Goal: Download file/media

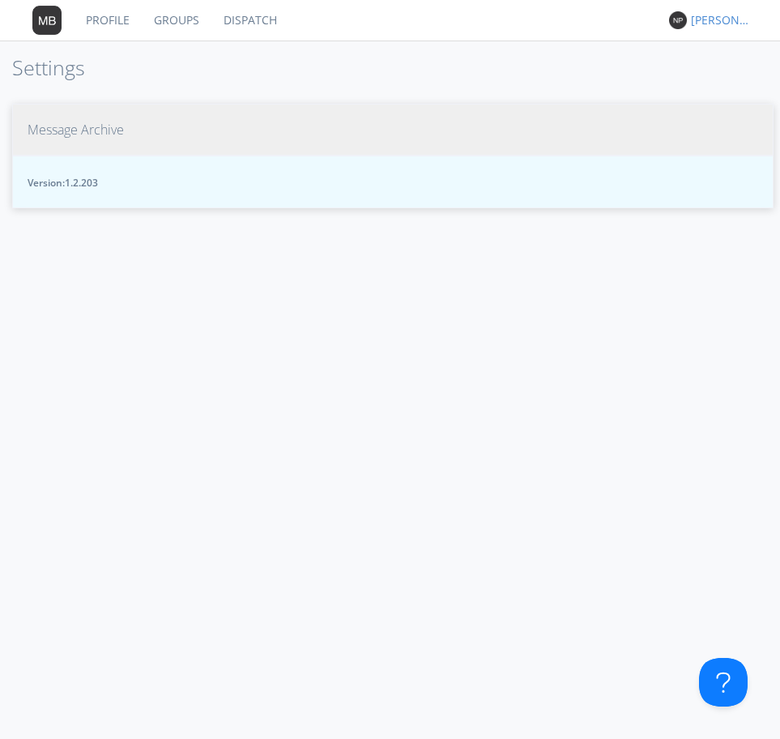
click at [58, 125] on span "Message Archive" at bounding box center [76, 130] width 96 height 19
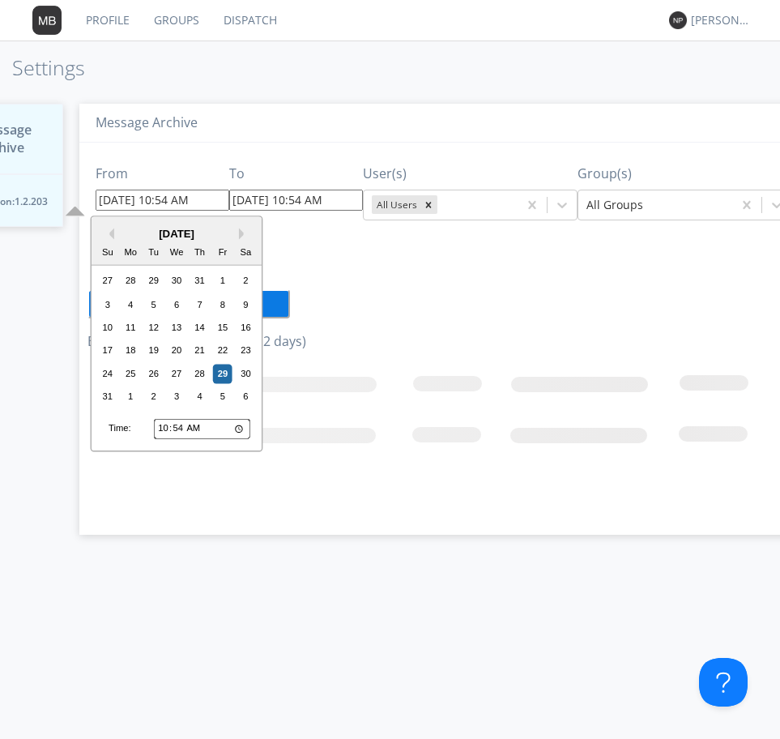
drag, startPoint x: 119, startPoint y: 199, endPoint x: 109, endPoint y: 200, distance: 9.9
click at [109, 200] on input "[DATE] 10:54 AM" at bounding box center [163, 200] width 134 height 21
click at [245, 352] on div "23" at bounding box center [246, 350] width 19 height 19
drag, startPoint x: 154, startPoint y: 203, endPoint x: 165, endPoint y: 202, distance: 11.4
click at [165, 202] on input "[DATE] 10:54 AM" at bounding box center [163, 200] width 134 height 21
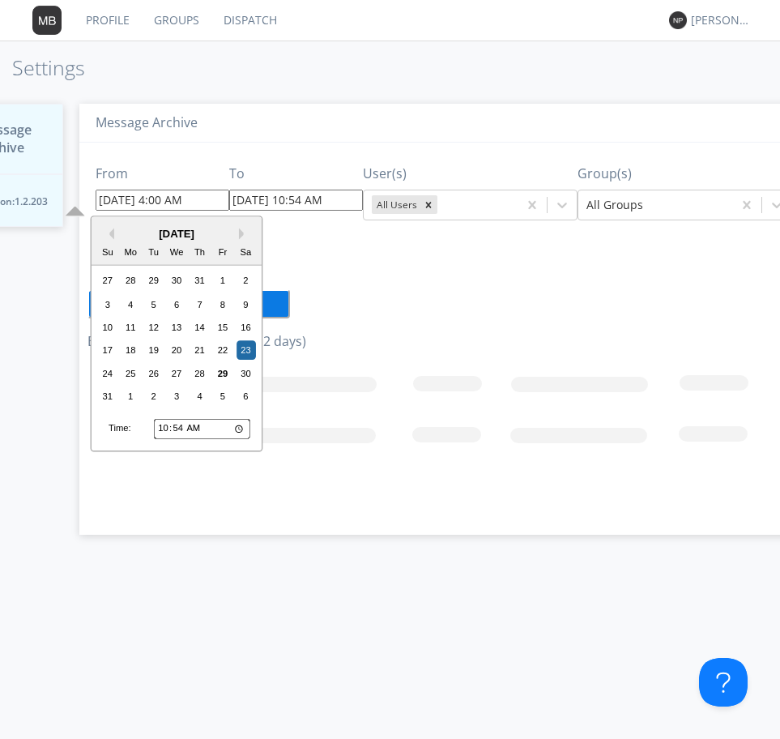
type input "[DATE] 4:00 AM"
click at [286, 204] on input "[DATE] 10:54 AM" at bounding box center [296, 200] width 134 height 21
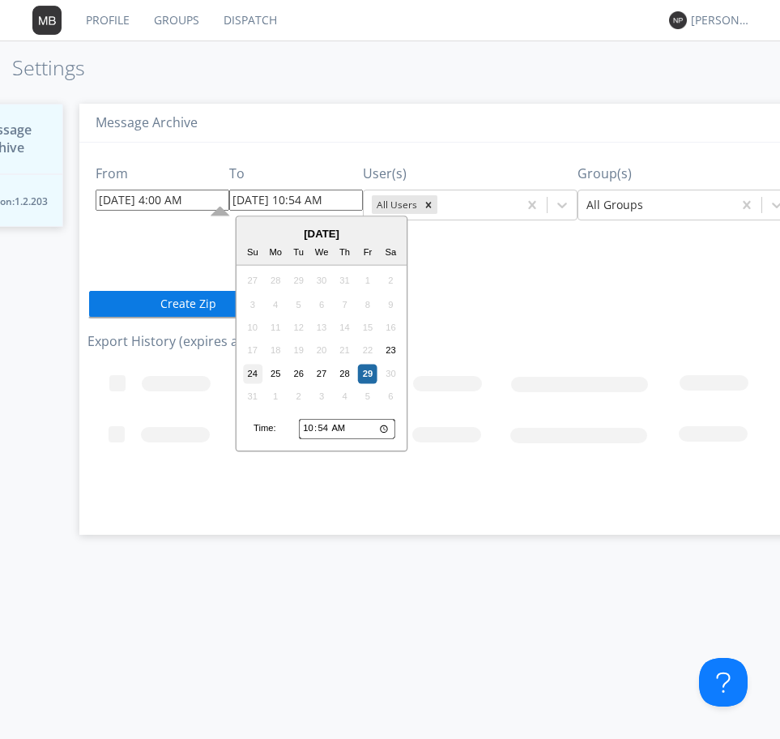
click at [250, 371] on div "24" at bounding box center [252, 373] width 19 height 19
type input "[DATE] 10:54 AM"
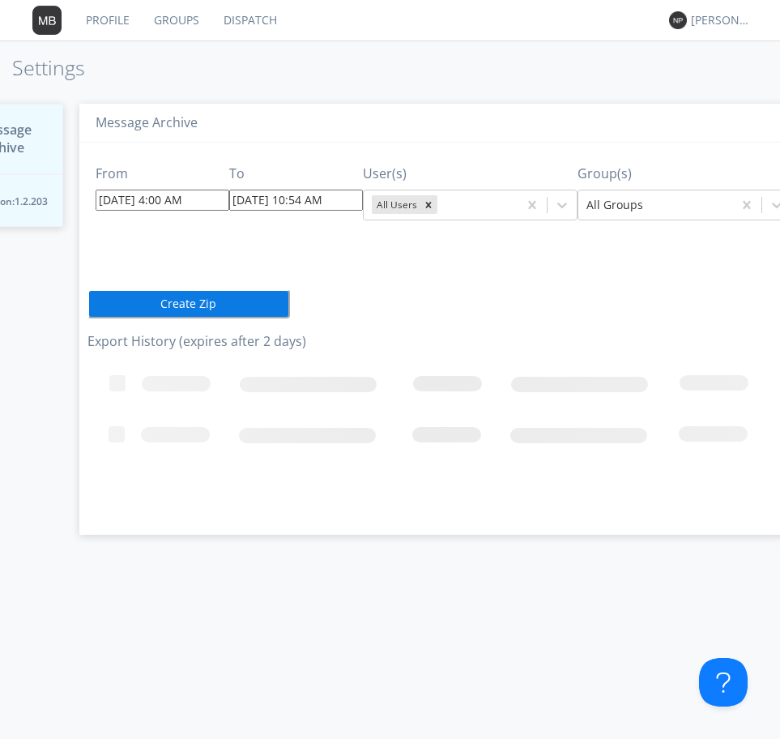
click at [339, 198] on input "[DATE] 10:54 AM" at bounding box center [296, 200] width 134 height 21
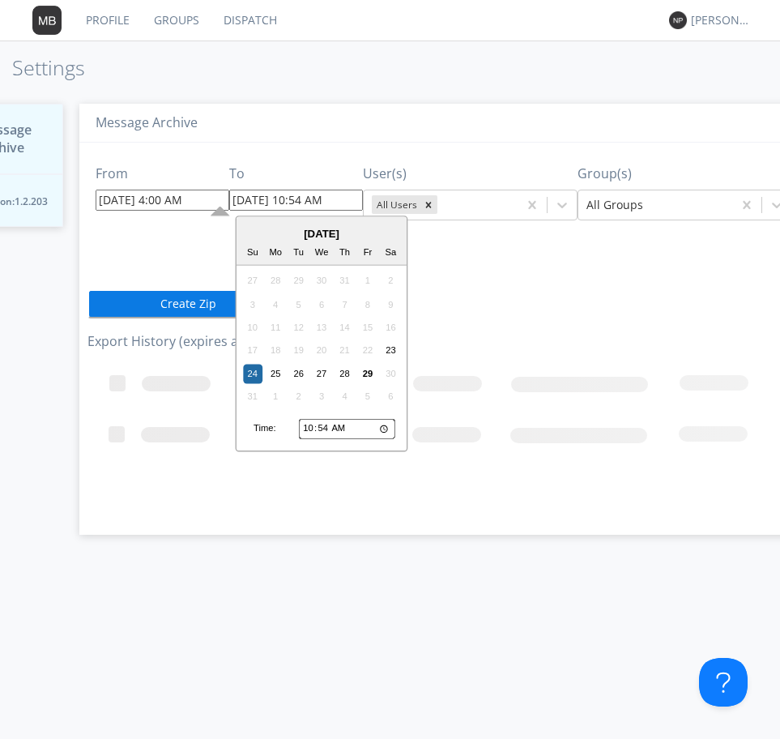
click at [316, 432] on input "10:54" at bounding box center [347, 428] width 96 height 21
drag, startPoint x: 653, startPoint y: 274, endPoint x: 121, endPoint y: 291, distance: 532.6
click at [652, 274] on div "From [DATE] 4:00 AM To [DATE] 10:54 AM [DATE] Su Mo Tu We Th Fr Sa 27 28 29 30 …" at bounding box center [444, 333] width 713 height 380
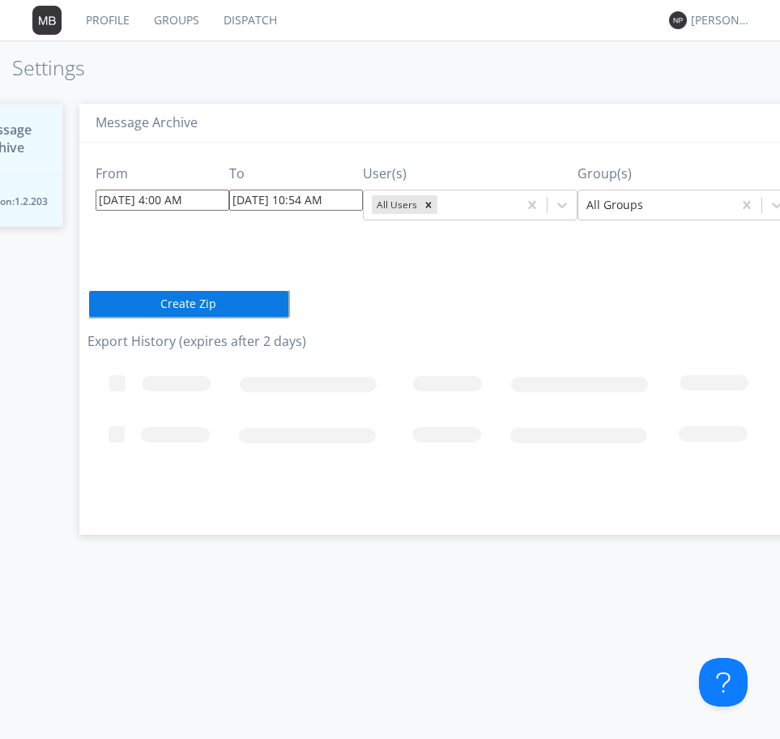
click at [121, 304] on button "Create Zip" at bounding box center [189, 303] width 203 height 29
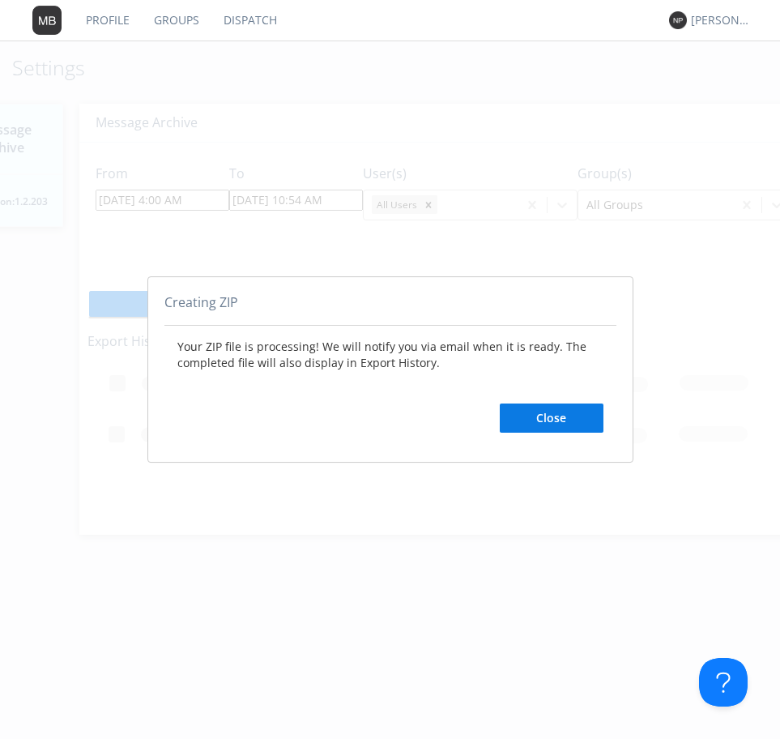
click at [577, 417] on button "Close" at bounding box center [552, 417] width 104 height 29
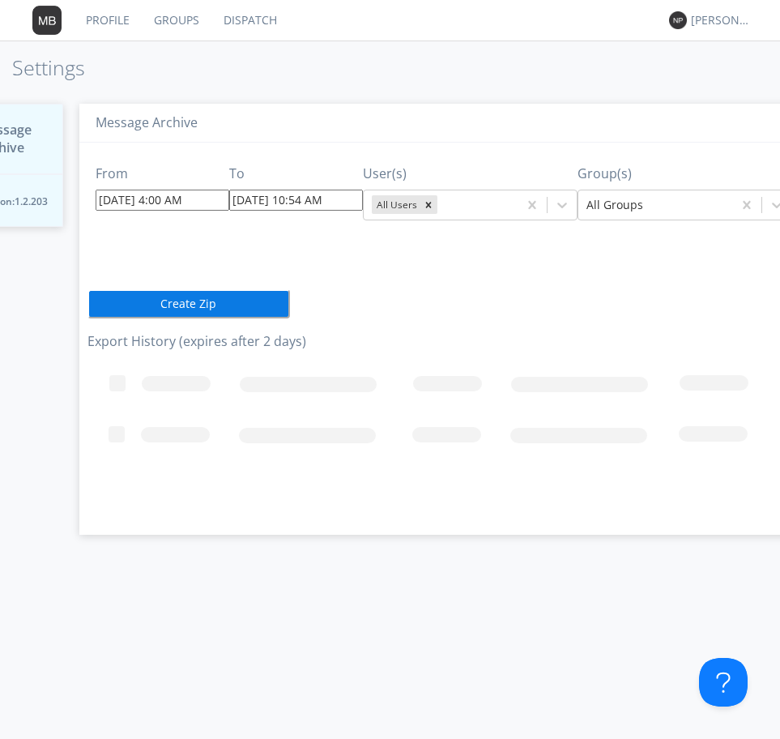
click at [137, 204] on input "[DATE] 4:00 AM" at bounding box center [163, 200] width 134 height 21
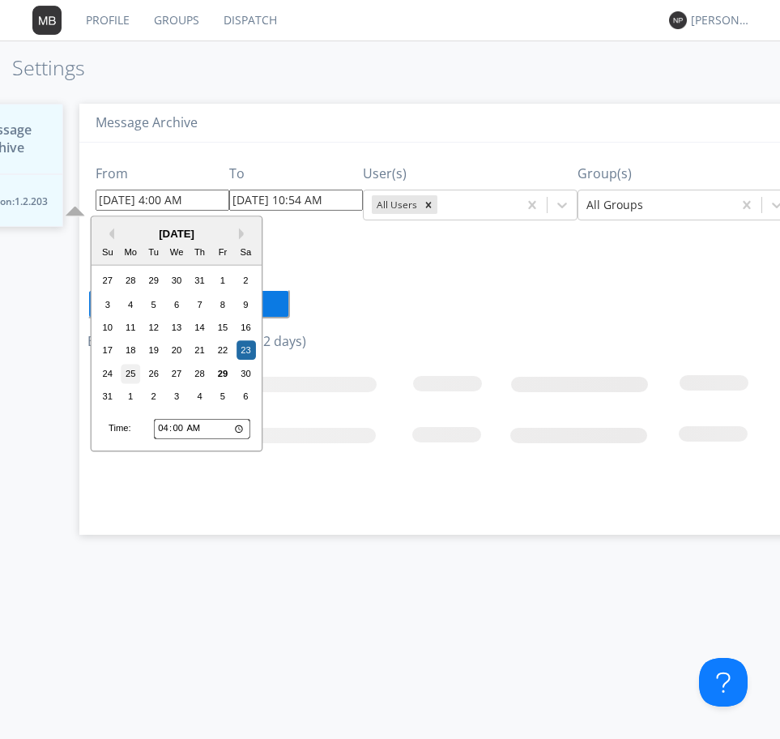
click at [133, 369] on div "25" at bounding box center [130, 373] width 19 height 19
type input "[DATE] 4:00 AM"
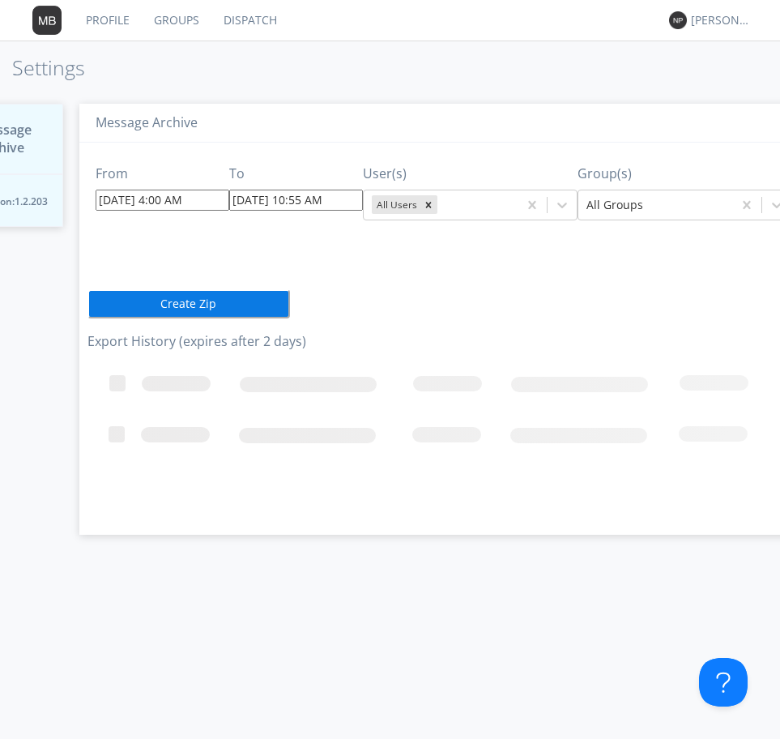
click at [305, 205] on input "[DATE] 10:55 AM" at bounding box center [296, 200] width 134 height 21
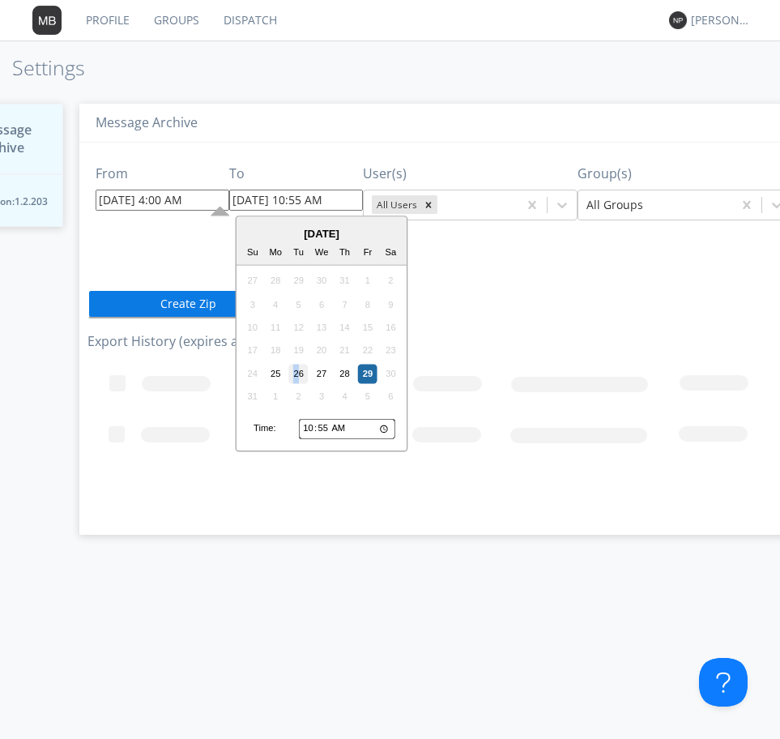
click at [298, 377] on div "26" at bounding box center [298, 373] width 19 height 19
drag, startPoint x: 312, startPoint y: 207, endPoint x: 298, endPoint y: 211, distance: 14.4
click at [298, 211] on input "[DATE] 10:55 AM" at bounding box center [296, 200] width 134 height 21
type input "[DATE] 2:55 AM"
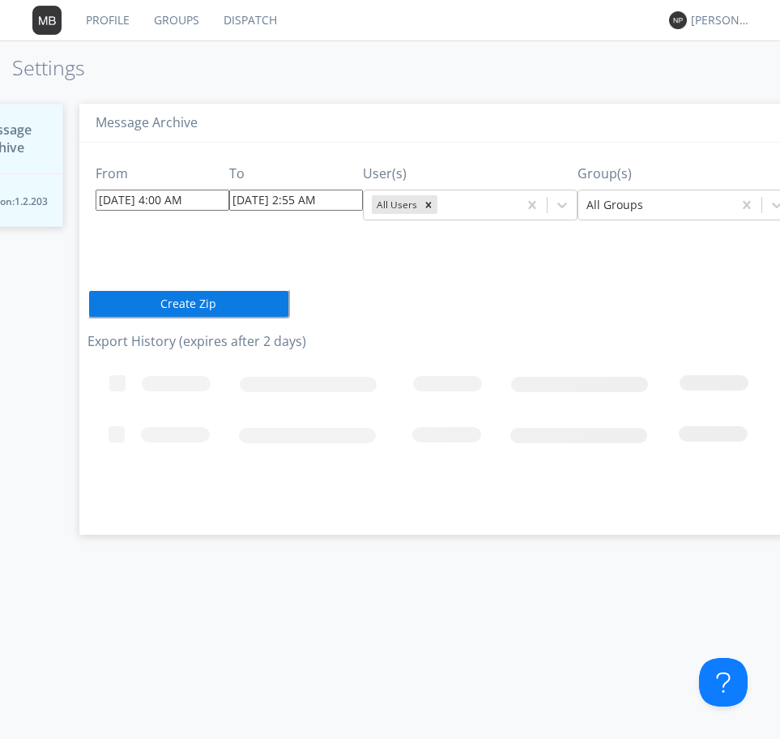
click at [182, 306] on button "Create Zip" at bounding box center [189, 303] width 203 height 29
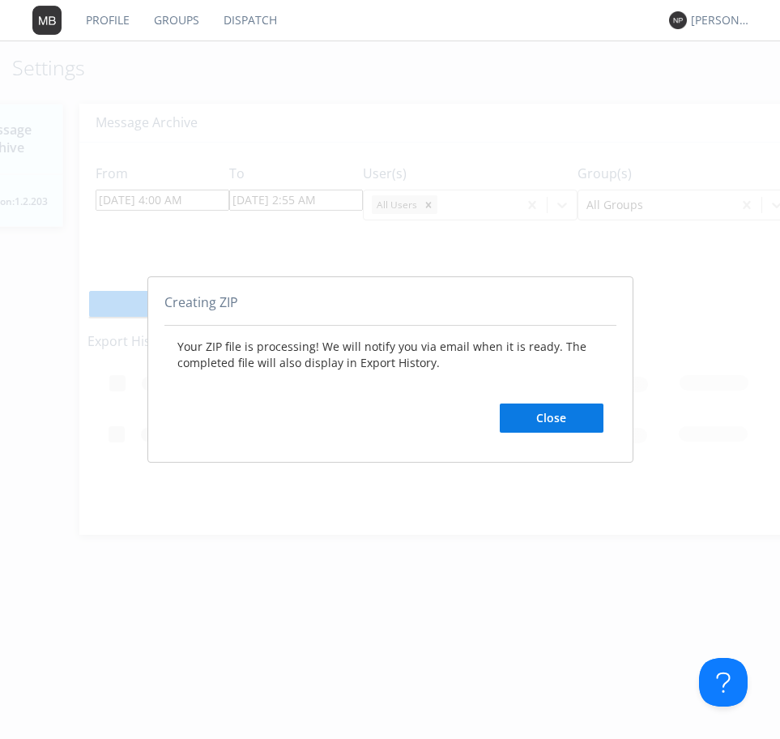
click at [528, 426] on button "Close" at bounding box center [552, 417] width 104 height 29
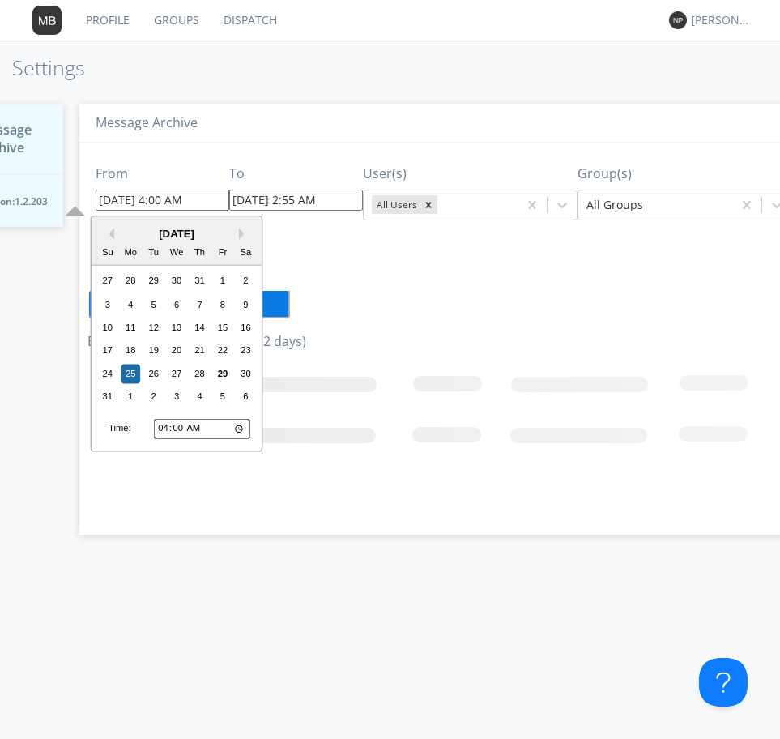
click at [212, 202] on input "[DATE] 4:00 AM" at bounding box center [163, 200] width 134 height 21
click at [178, 380] on div "27" at bounding box center [176, 373] width 19 height 19
type input "[DATE] 4:00 AM"
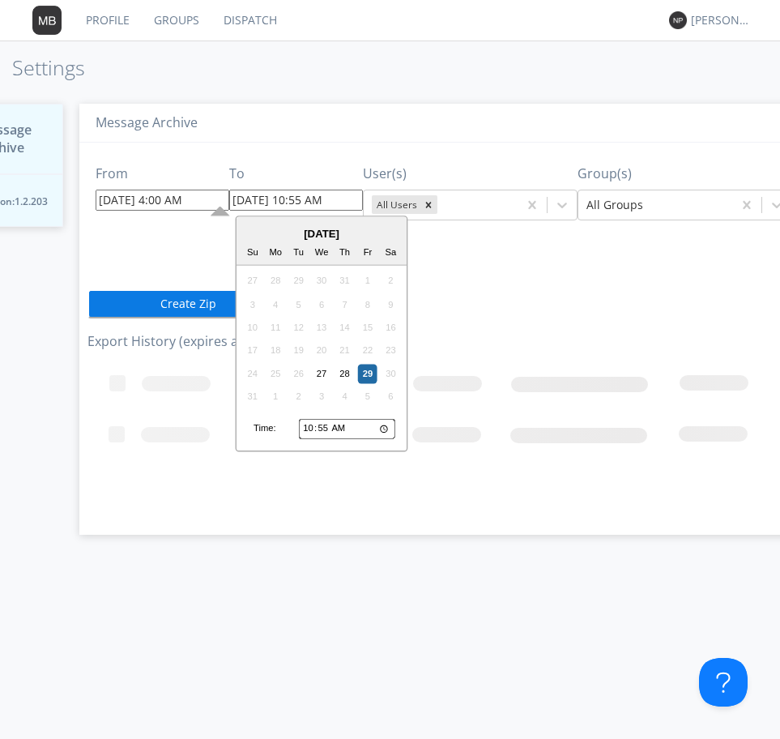
drag, startPoint x: 309, startPoint y: 200, endPoint x: 297, endPoint y: 202, distance: 12.3
click at [297, 202] on input "[DATE] 10:55 AM" at bounding box center [296, 200] width 134 height 21
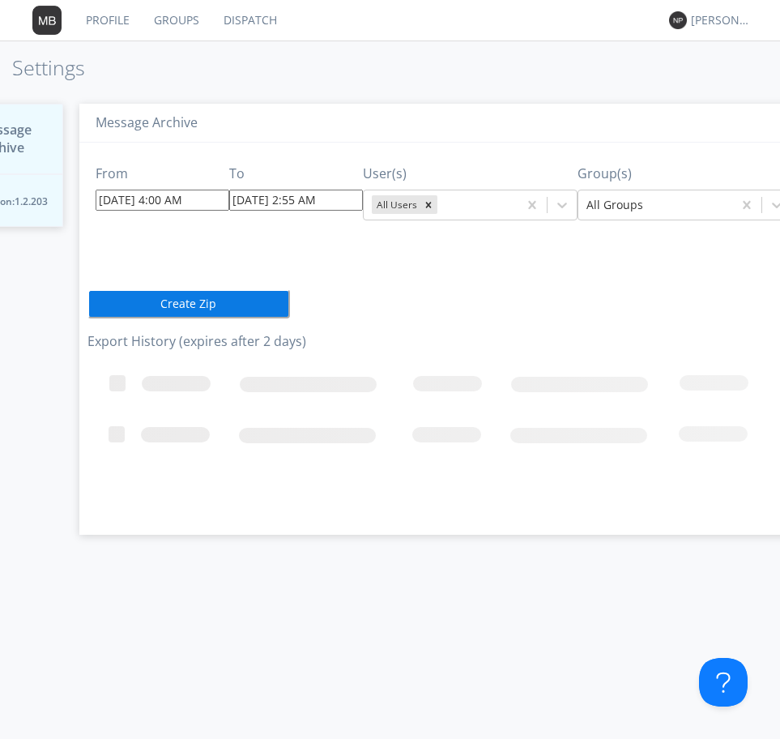
click at [166, 302] on button "Create Zip" at bounding box center [189, 303] width 203 height 29
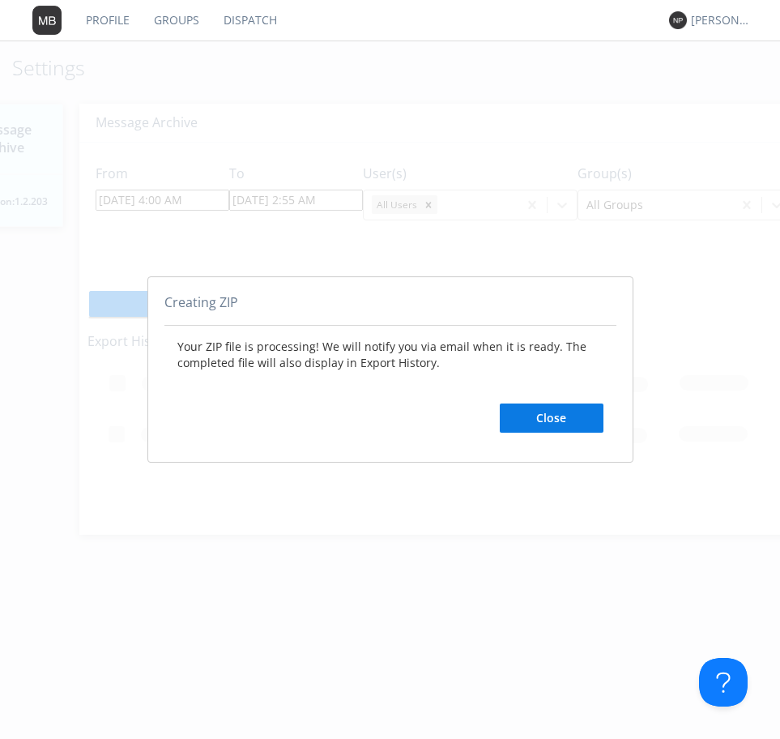
click at [578, 439] on div "Your ZIP file is processing! We will notify you via email when it is ready. The…" at bounding box center [390, 386] width 452 height 120
click at [572, 442] on div "Your ZIP file is processing! We will notify you via email when it is ready. The…" at bounding box center [390, 386] width 452 height 120
click at [574, 421] on button "Close" at bounding box center [552, 417] width 104 height 29
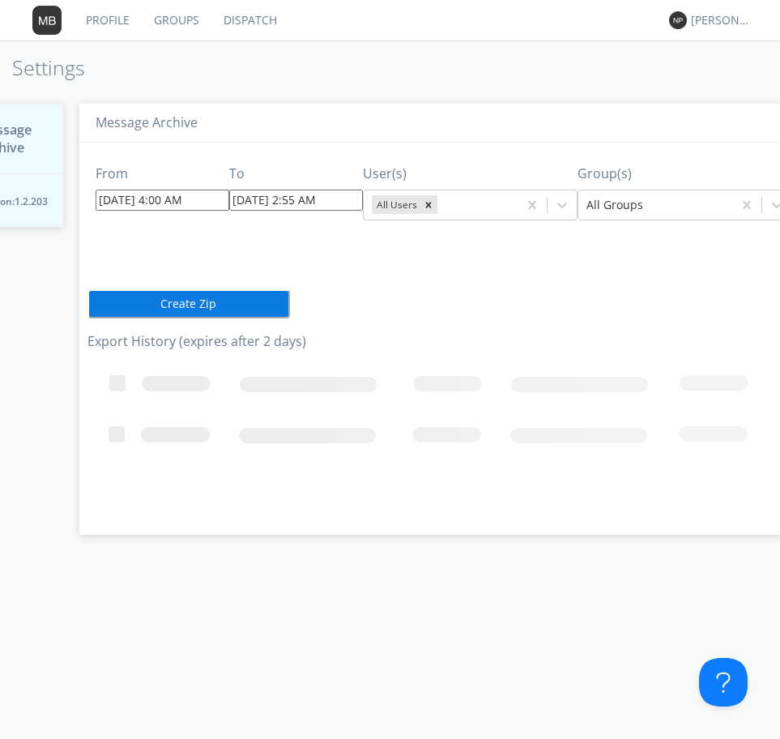
click at [163, 196] on input "[DATE] 4:00 AM" at bounding box center [163, 200] width 134 height 21
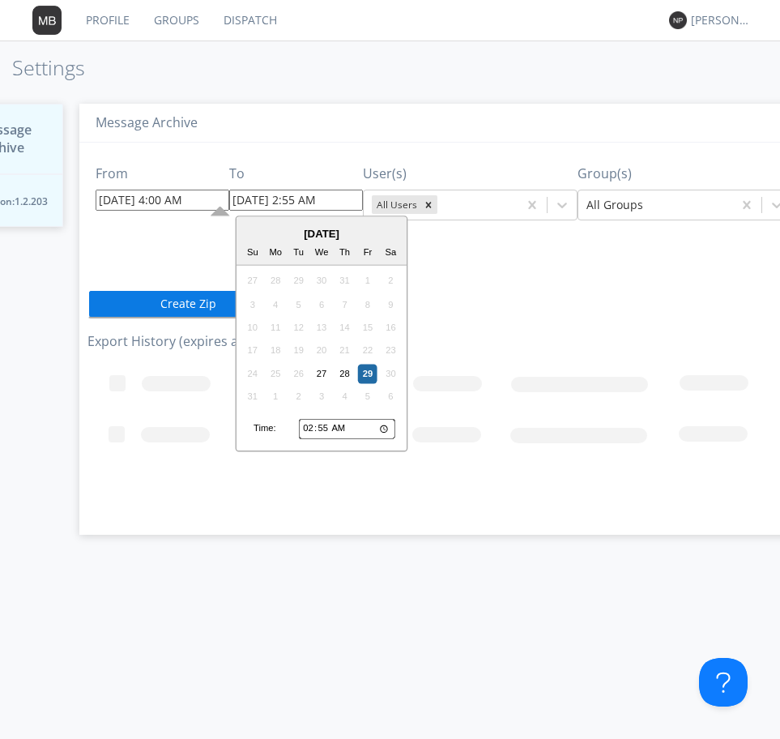
click at [303, 204] on input "[DATE] 2:55 AM" at bounding box center [296, 200] width 134 height 21
type input "[DATE] 10:55 AM"
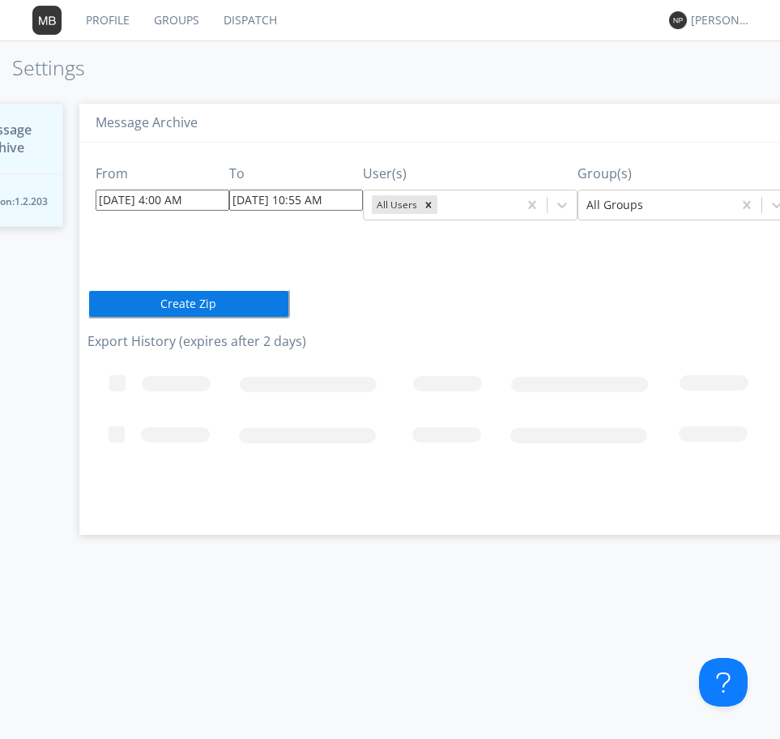
click at [206, 303] on button "Create Zip" at bounding box center [189, 303] width 203 height 29
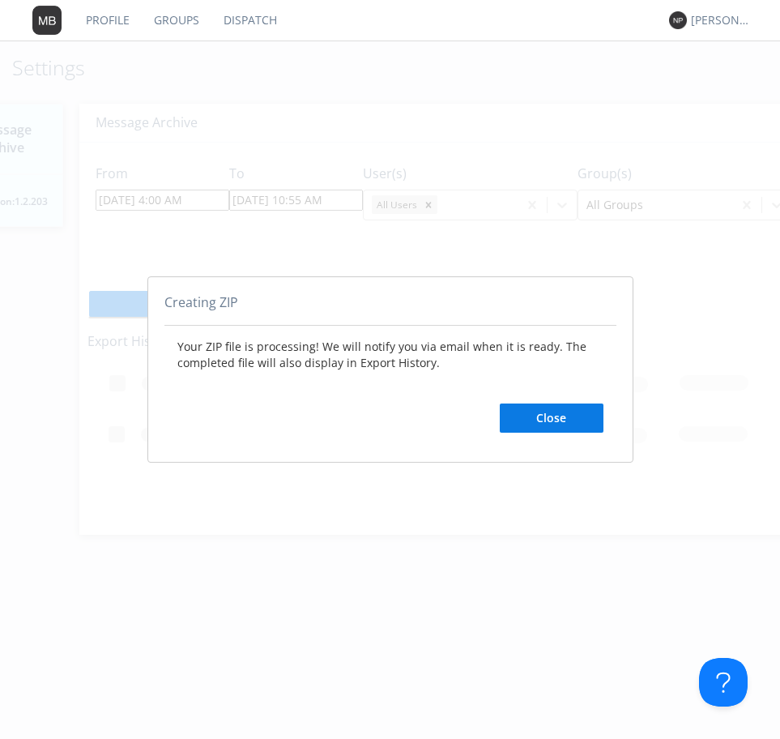
click at [527, 403] on button "Close" at bounding box center [552, 417] width 104 height 29
